Goal: Task Accomplishment & Management: Manage account settings

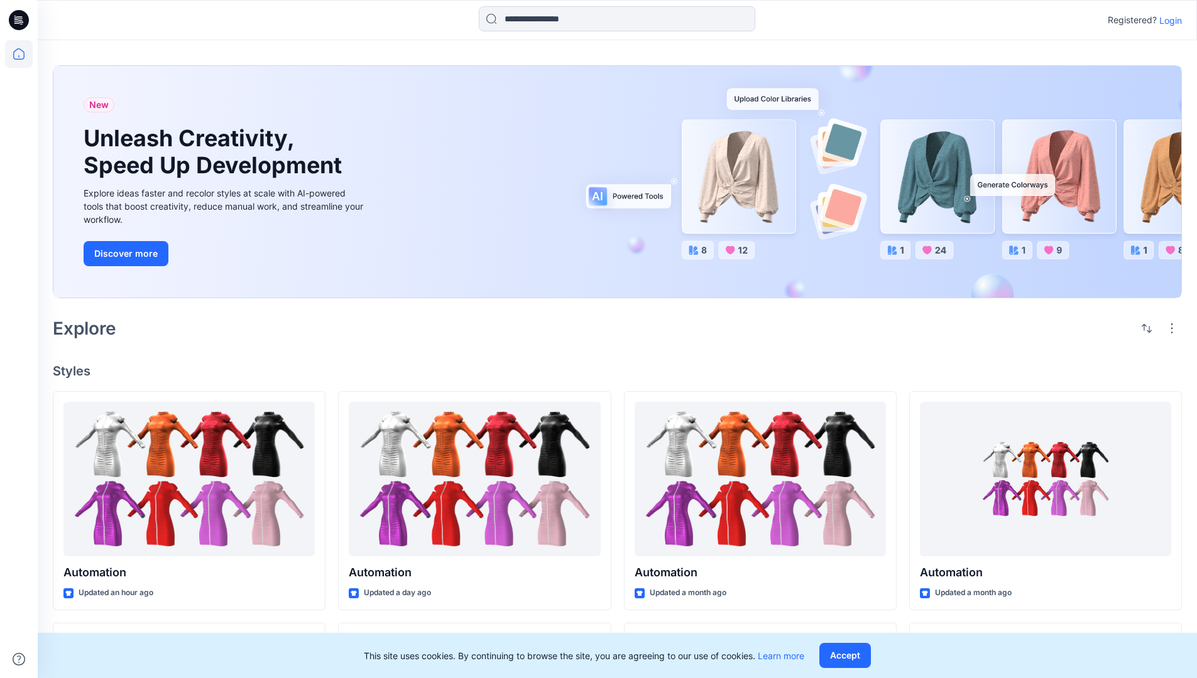
click at [1167, 20] on p "Login" at bounding box center [1170, 20] width 23 height 13
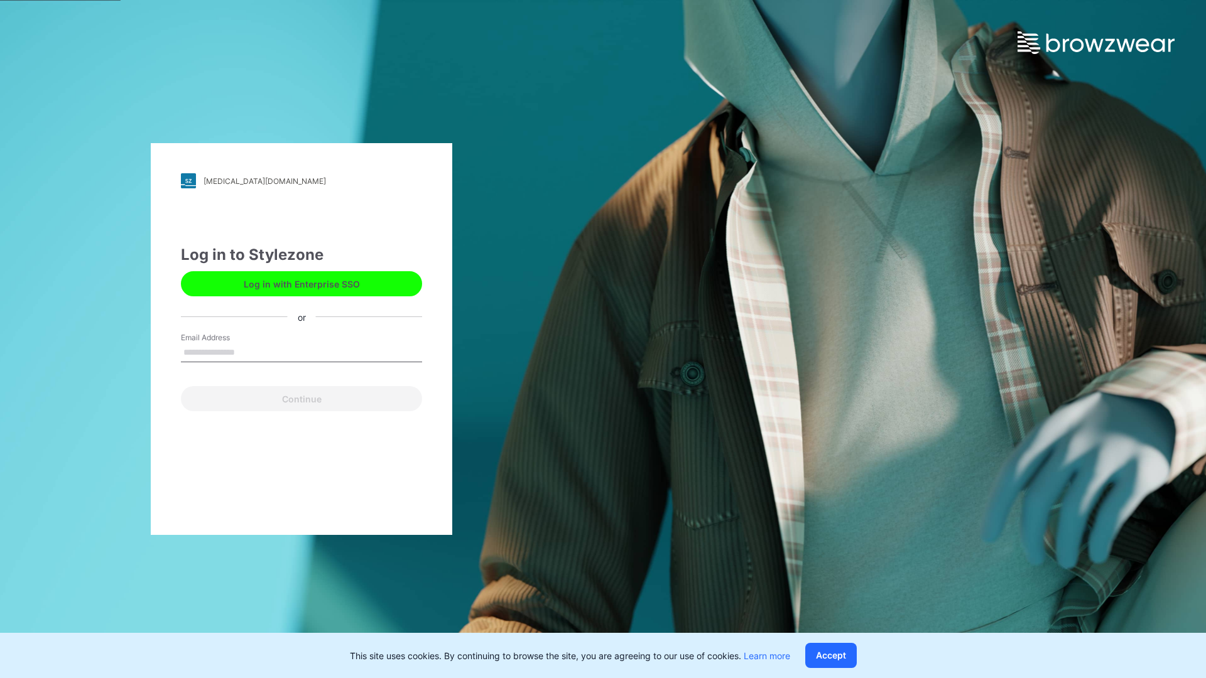
click at [248, 352] on input "Email Address" at bounding box center [301, 353] width 241 height 19
type input "**********"
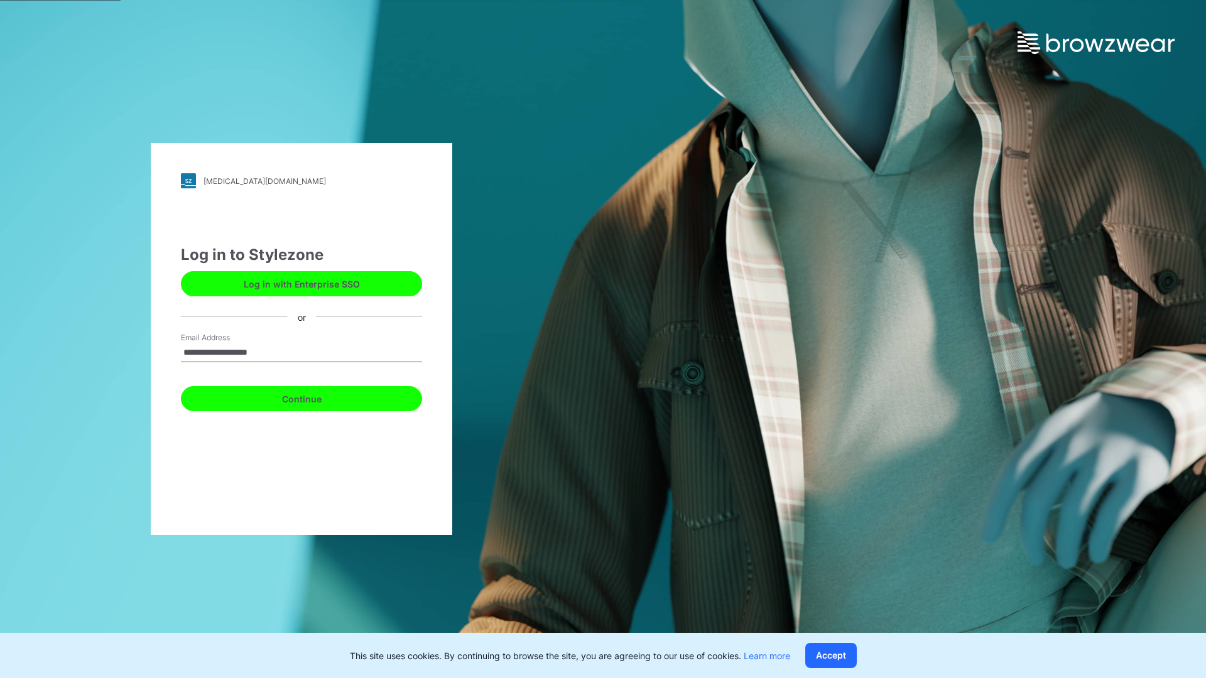
click at [315, 397] on button "Continue" at bounding box center [301, 398] width 241 height 25
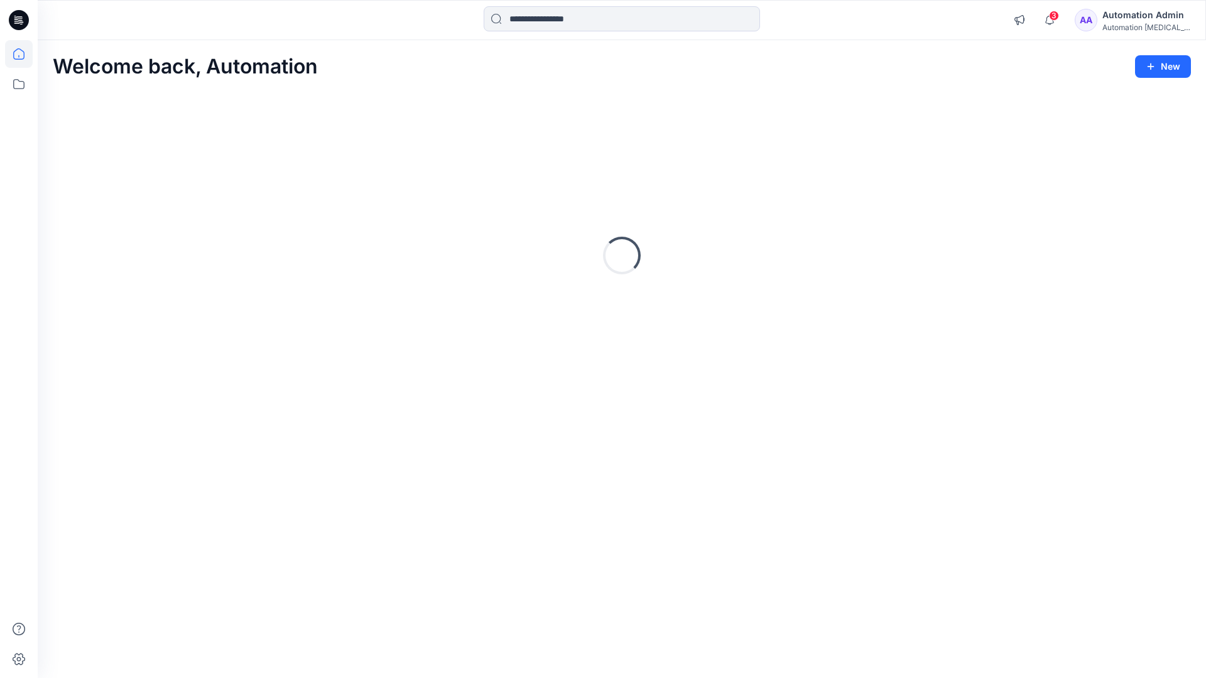
click at [24, 54] on icon at bounding box center [18, 53] width 11 height 11
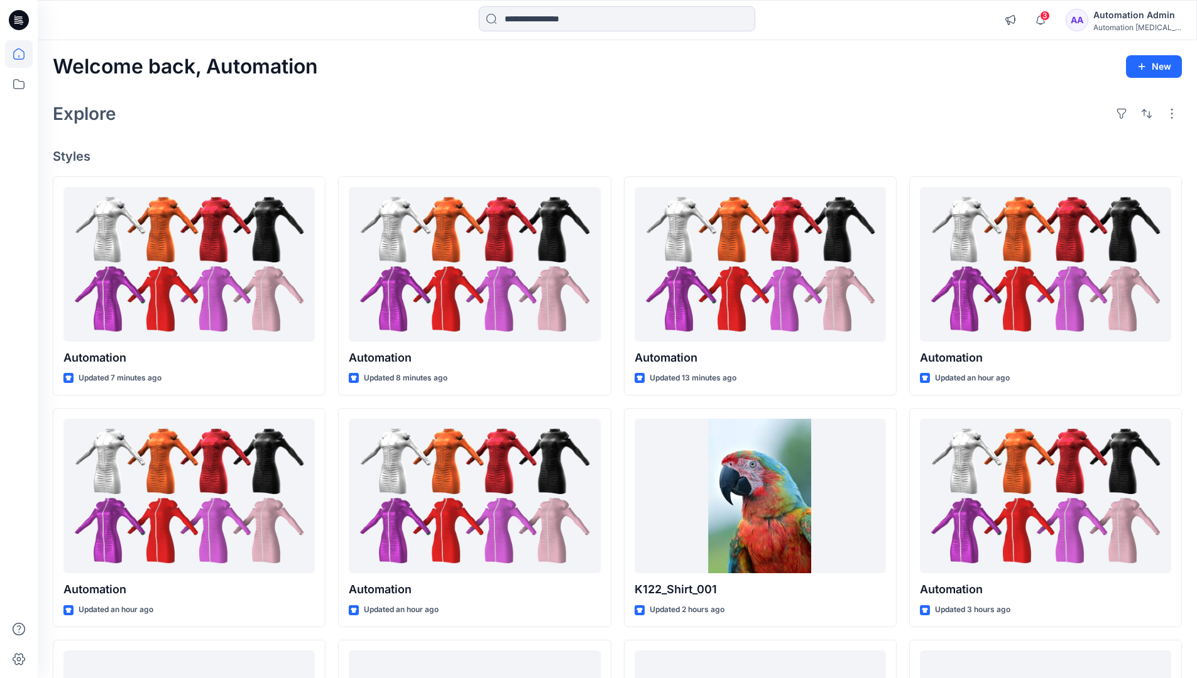
click at [1128, 21] on div "Automation Admin" at bounding box center [1137, 15] width 88 height 15
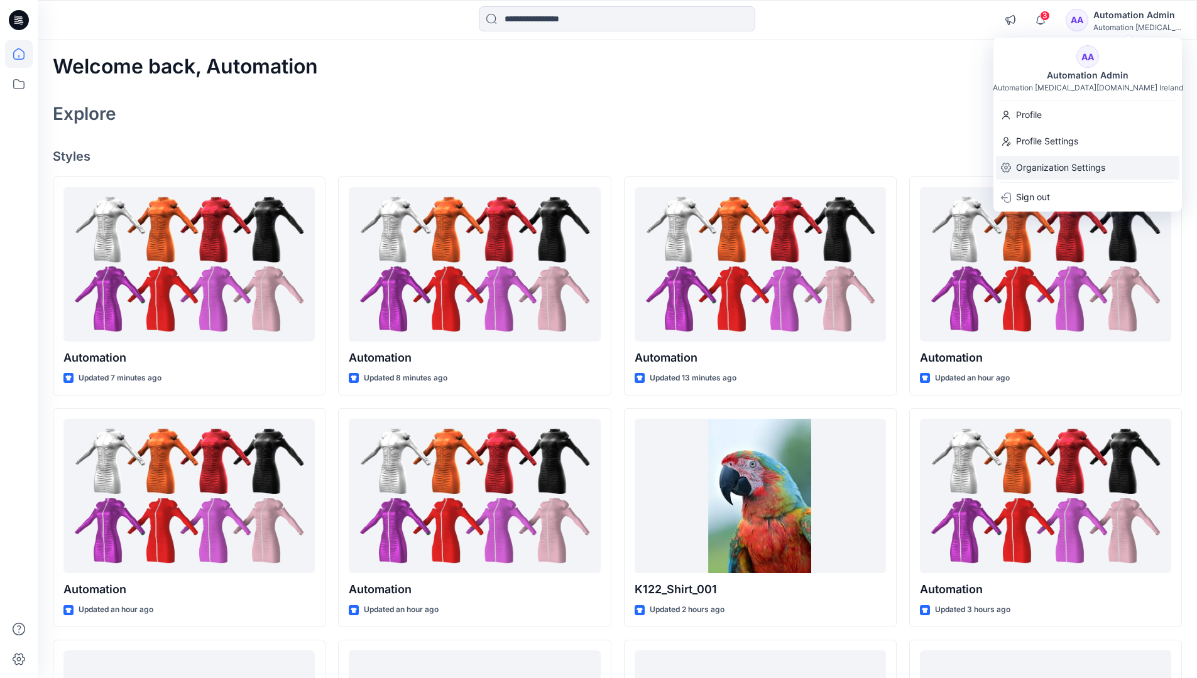
click at [1107, 165] on div "Organization Settings" at bounding box center [1087, 168] width 183 height 24
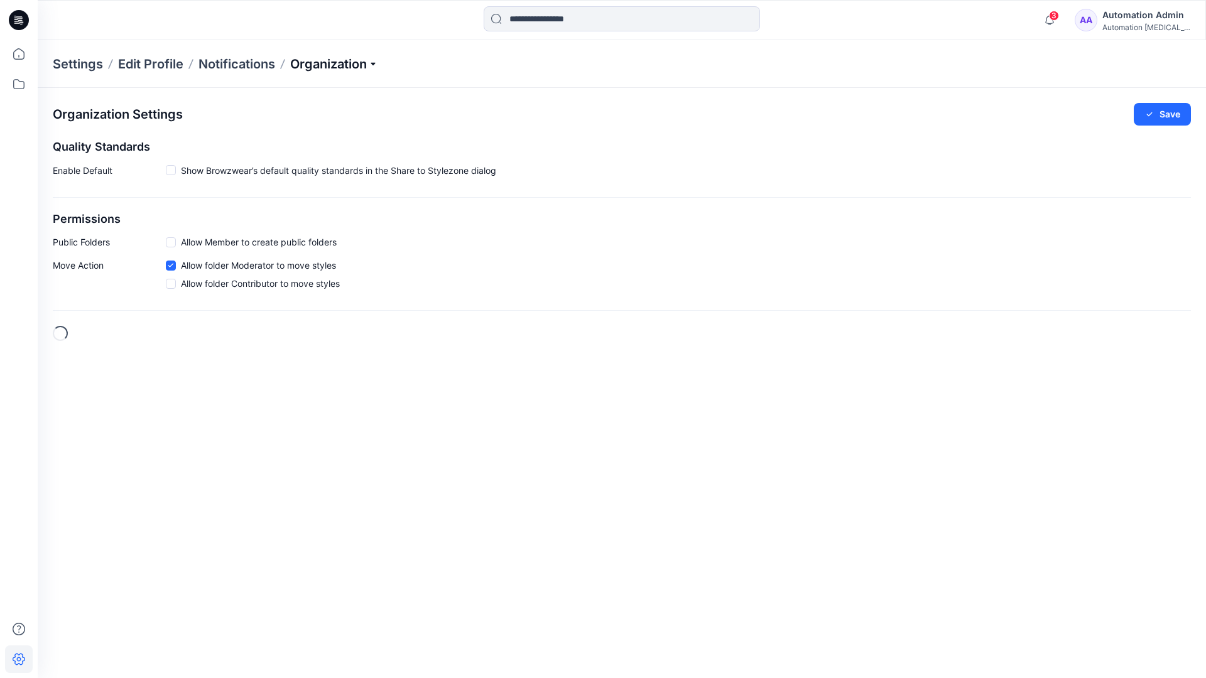
click at [367, 67] on p "Organization" at bounding box center [334, 64] width 88 height 18
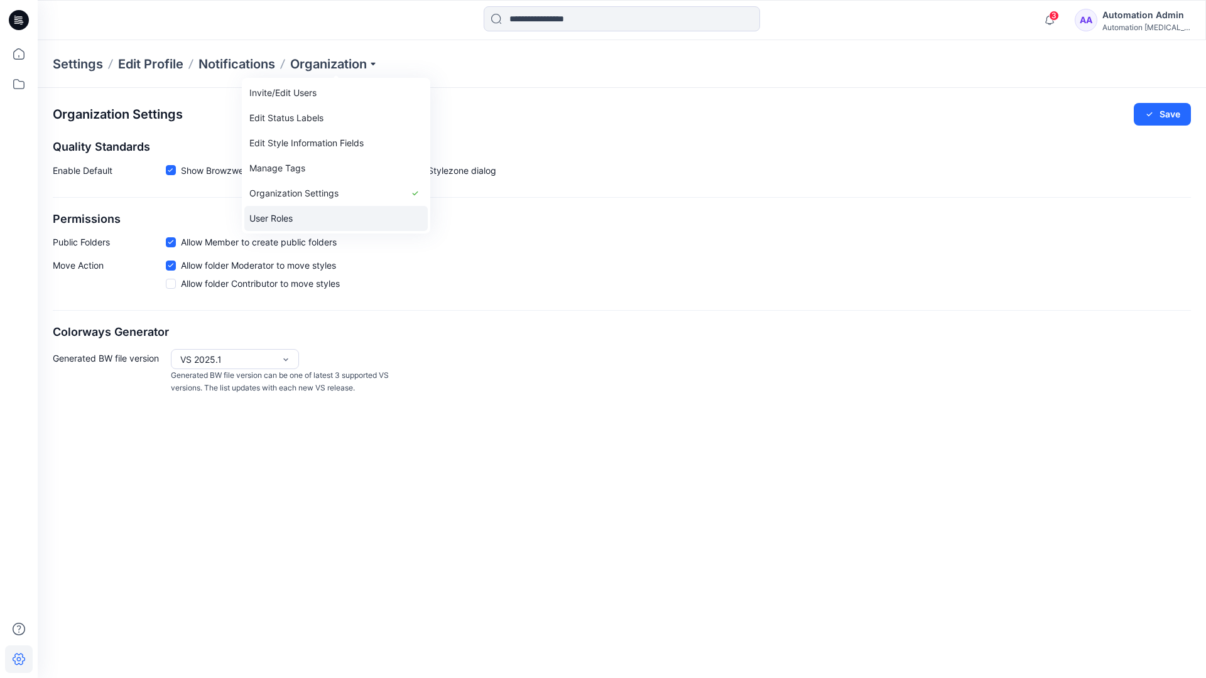
click at [285, 217] on link "User Roles" at bounding box center [335, 218] width 183 height 25
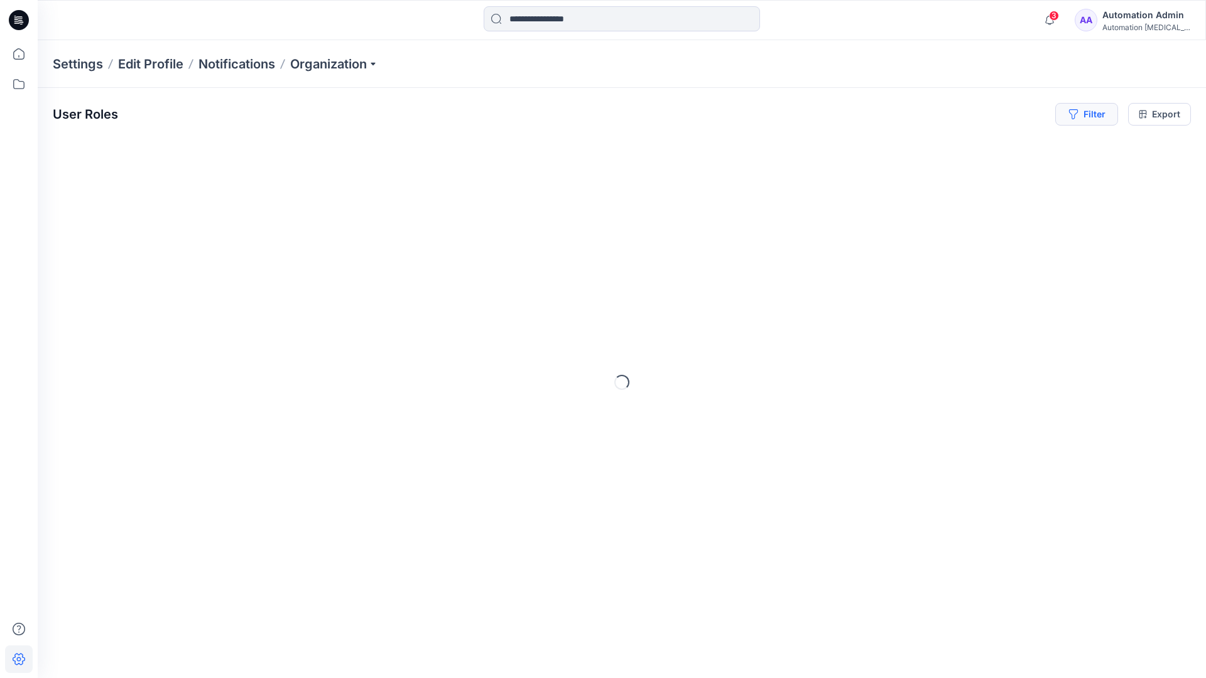
click at [1096, 119] on button "Filter" at bounding box center [1086, 114] width 63 height 23
click at [928, 146] on div at bounding box center [895, 148] width 129 height 16
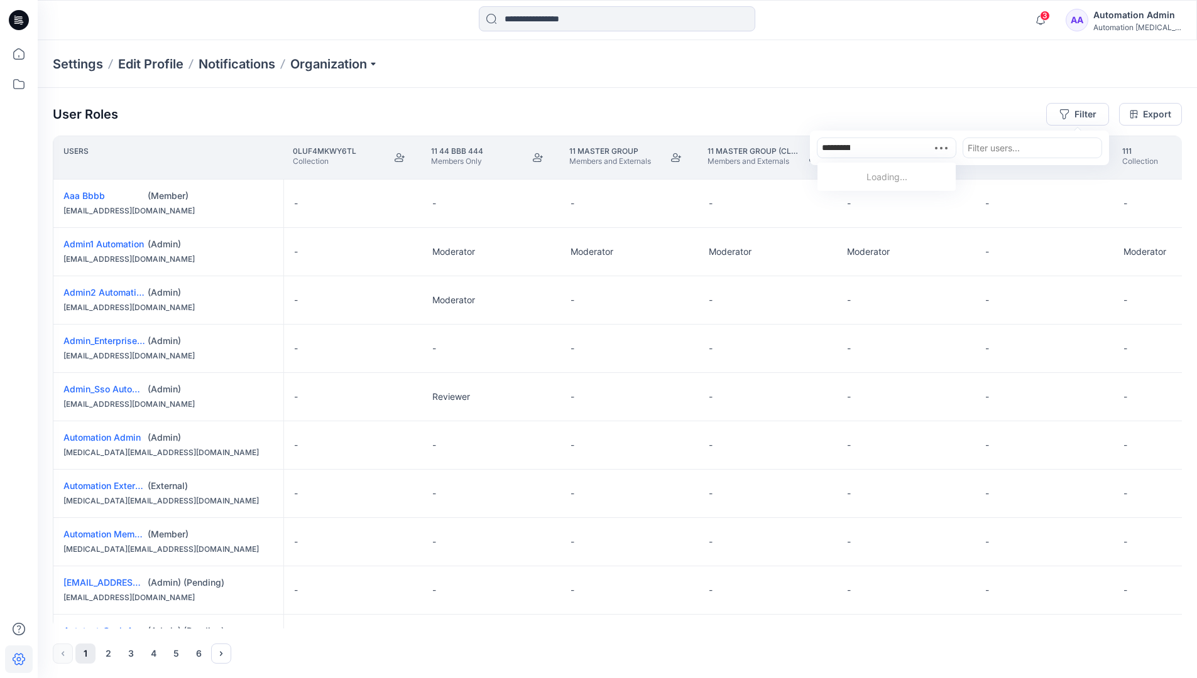
type input "**********"
click at [900, 170] on div "Automation testim.io" at bounding box center [886, 184] width 123 height 28
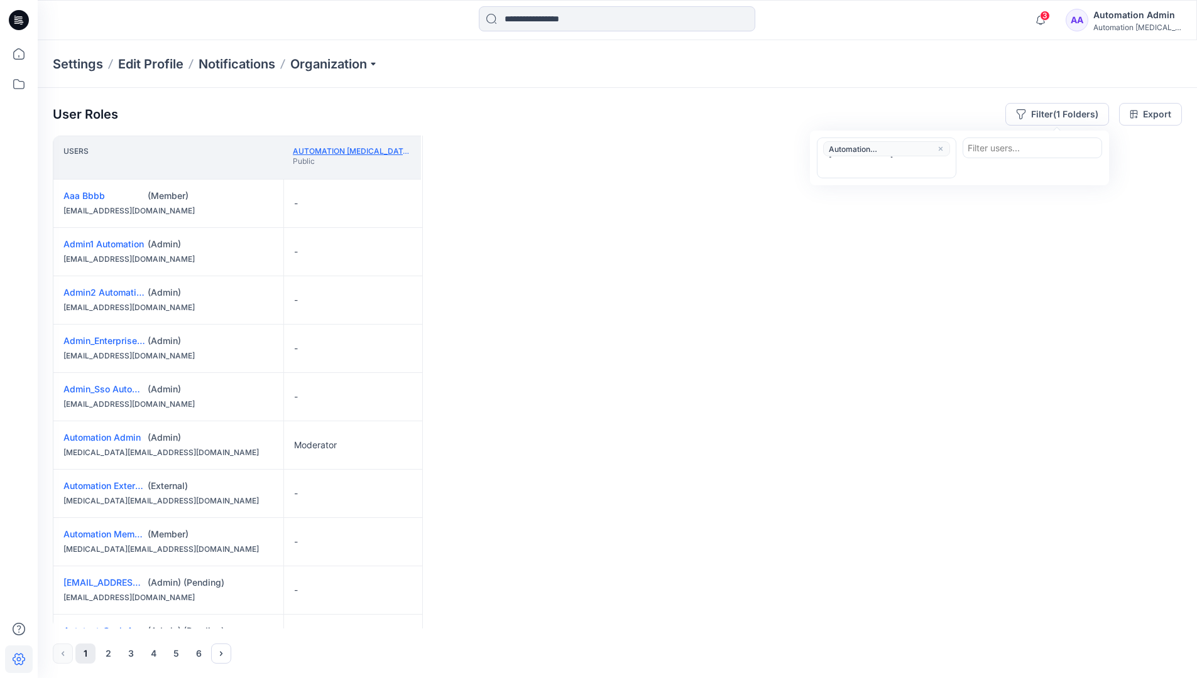
click at [374, 150] on link "Automation testim.io" at bounding box center [383, 150] width 181 height 9
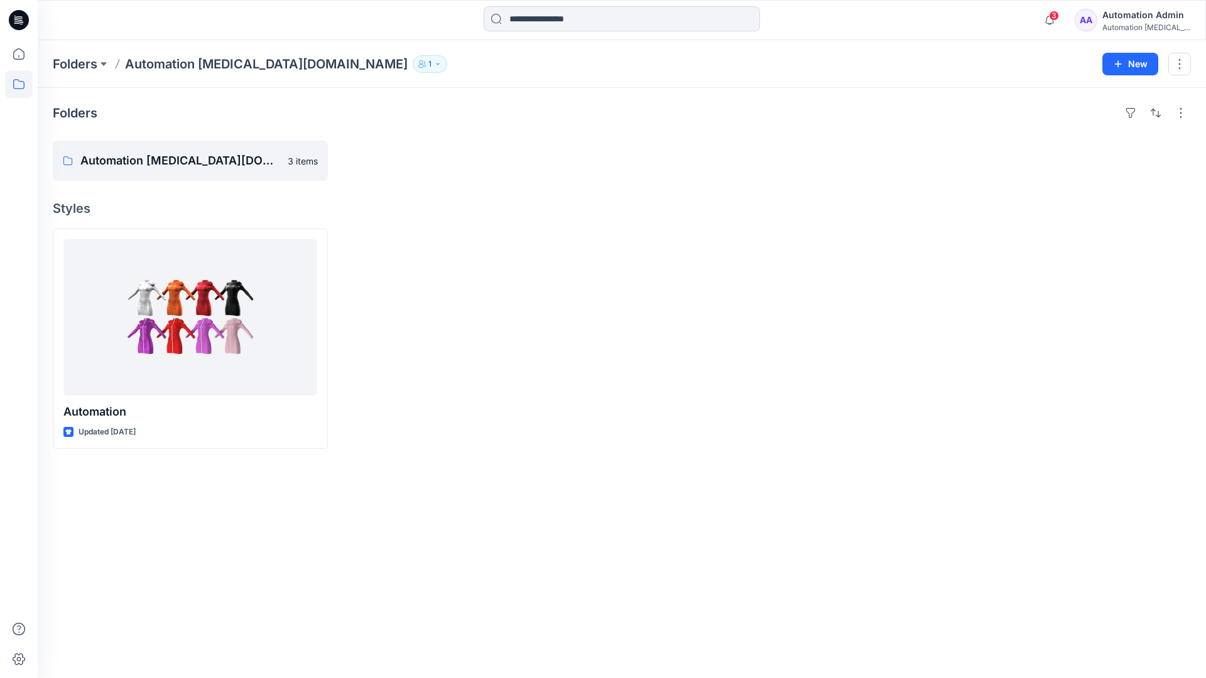
click at [1124, 23] on div "Automation testim..." at bounding box center [1146, 27] width 88 height 9
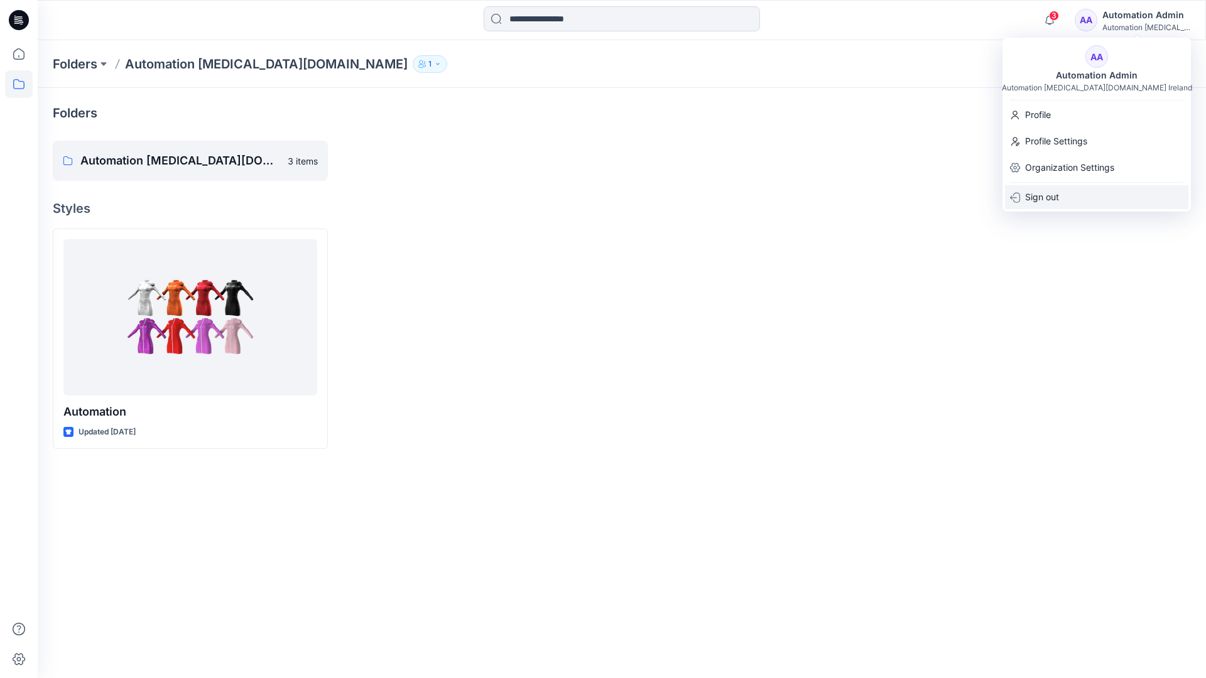
click at [1077, 195] on div "Sign out" at bounding box center [1096, 197] width 183 height 24
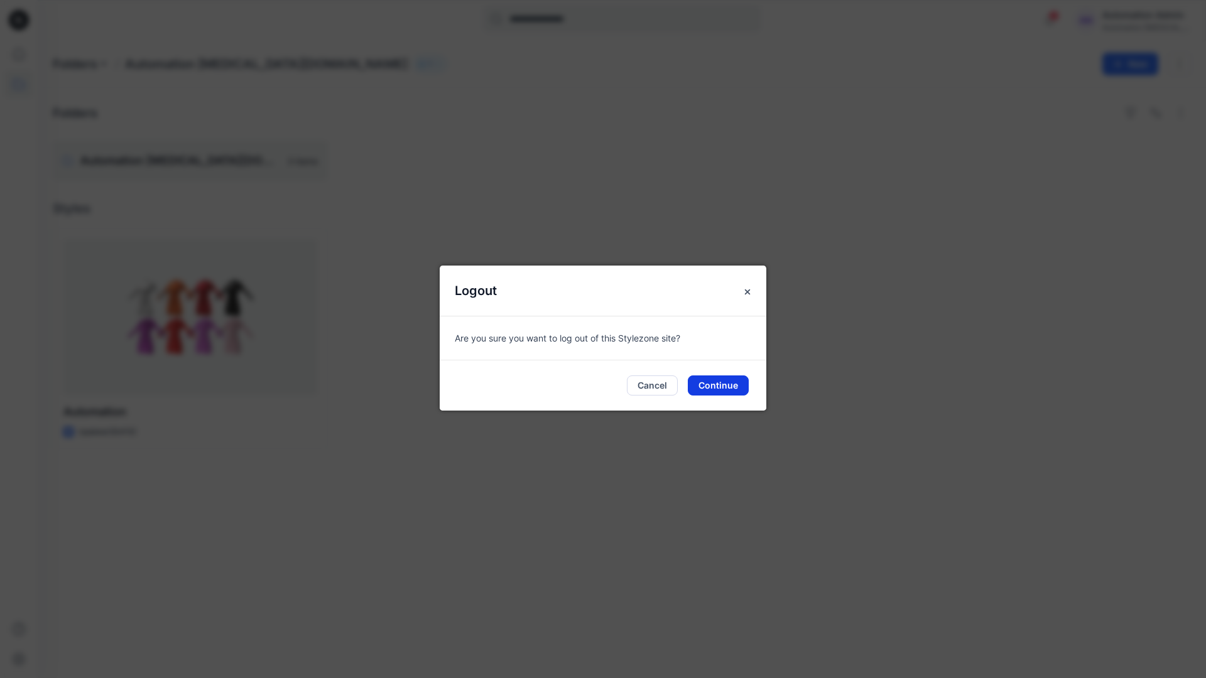
click at [748, 379] on button "Continue" at bounding box center [718, 386] width 61 height 20
